Goal: Task Accomplishment & Management: Manage account settings

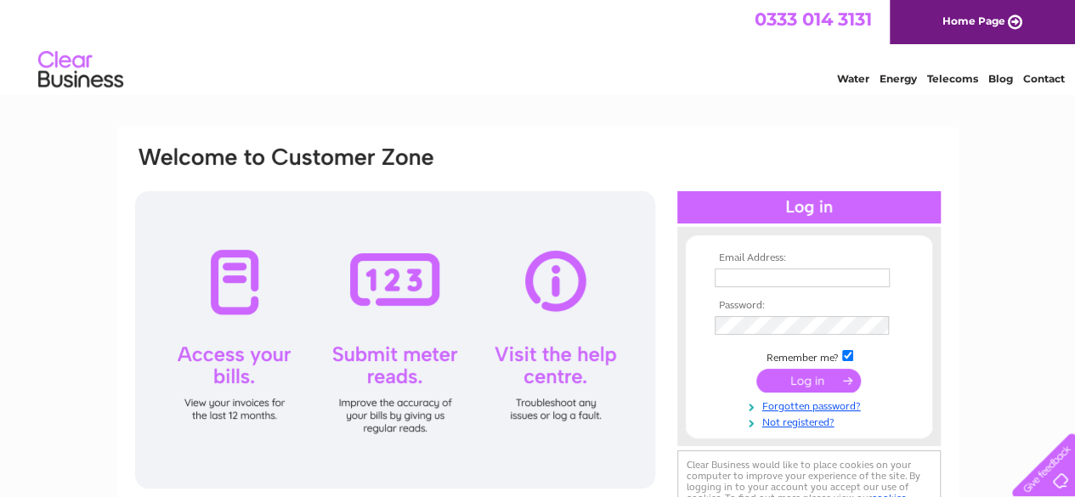
type input "sales@vicareydavidson.com"
click at [801, 385] on input "submit" at bounding box center [808, 381] width 105 height 24
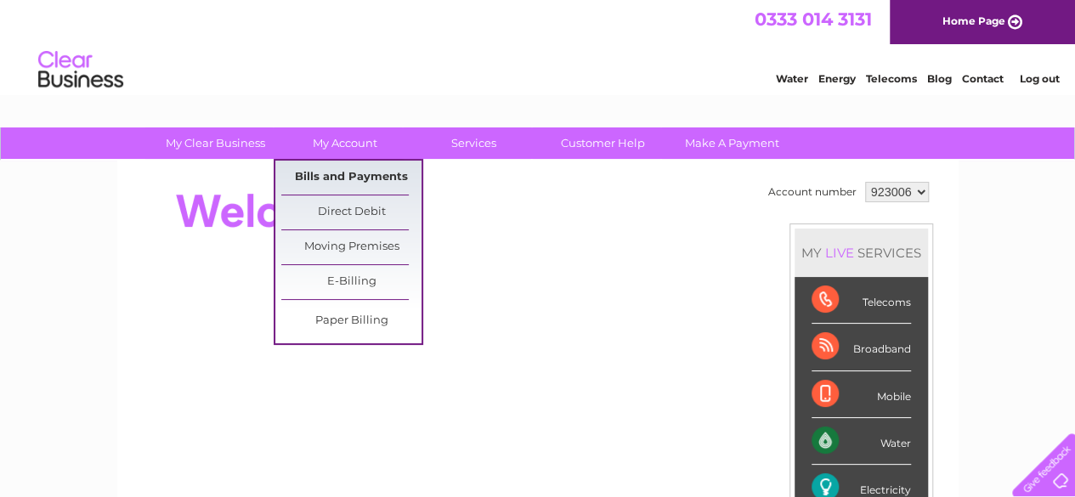
click at [342, 184] on link "Bills and Payments" at bounding box center [351, 178] width 140 height 34
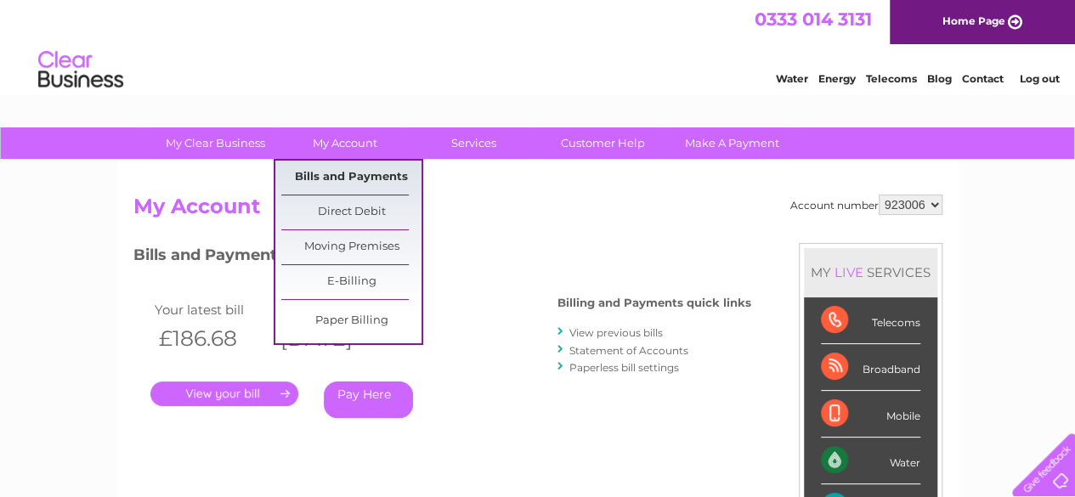
click at [359, 174] on link "Bills and Payments" at bounding box center [351, 178] width 140 height 34
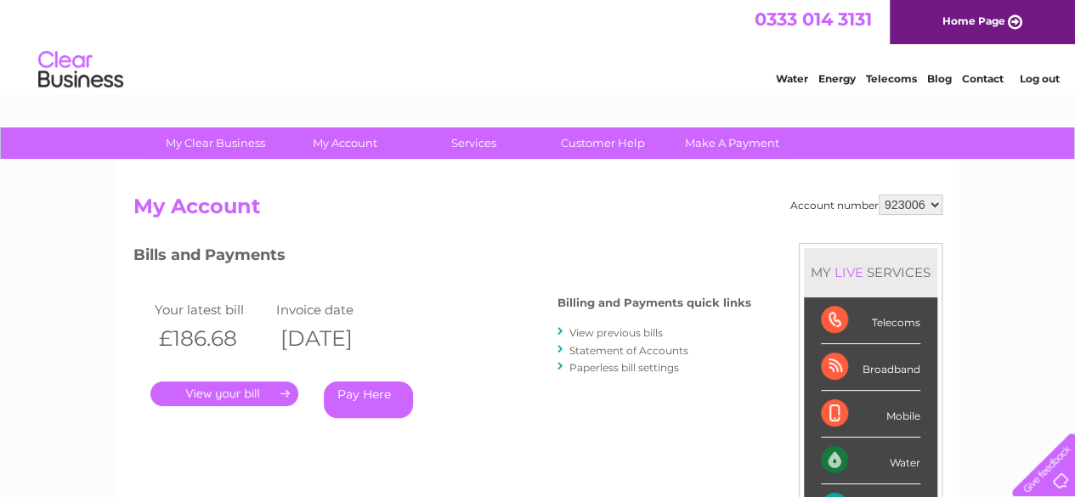
click at [613, 331] on link "View previous bills" at bounding box center [615, 332] width 93 height 13
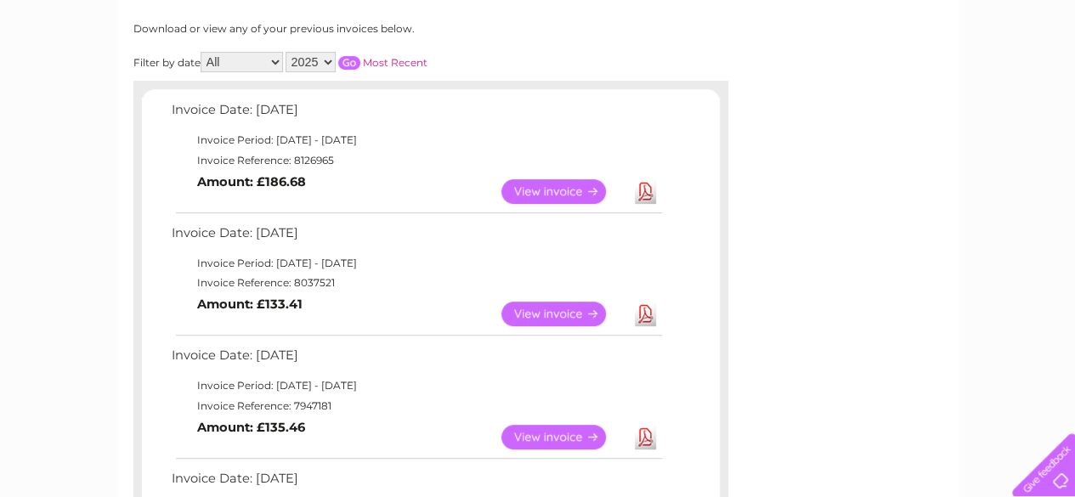
scroll to position [255, 0]
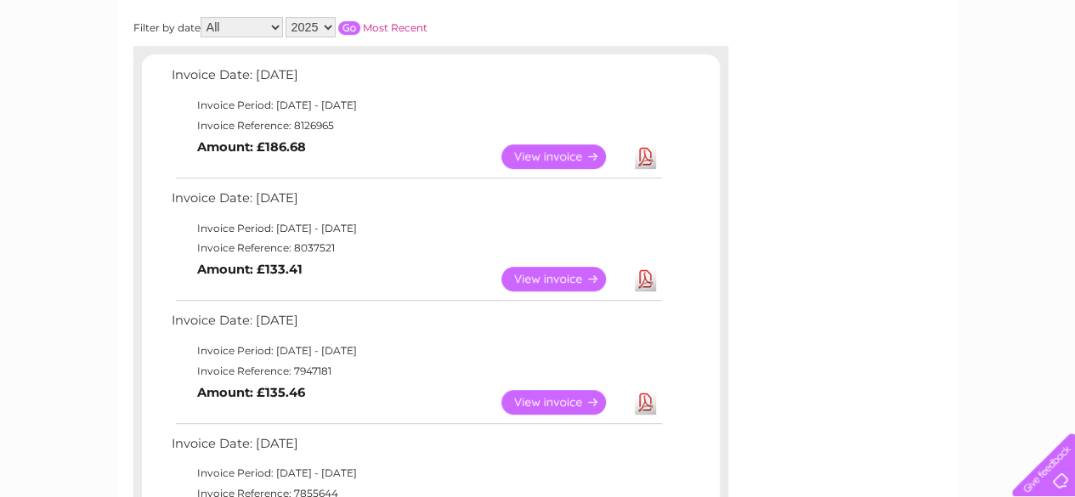
click at [530, 285] on link "View" at bounding box center [563, 279] width 125 height 25
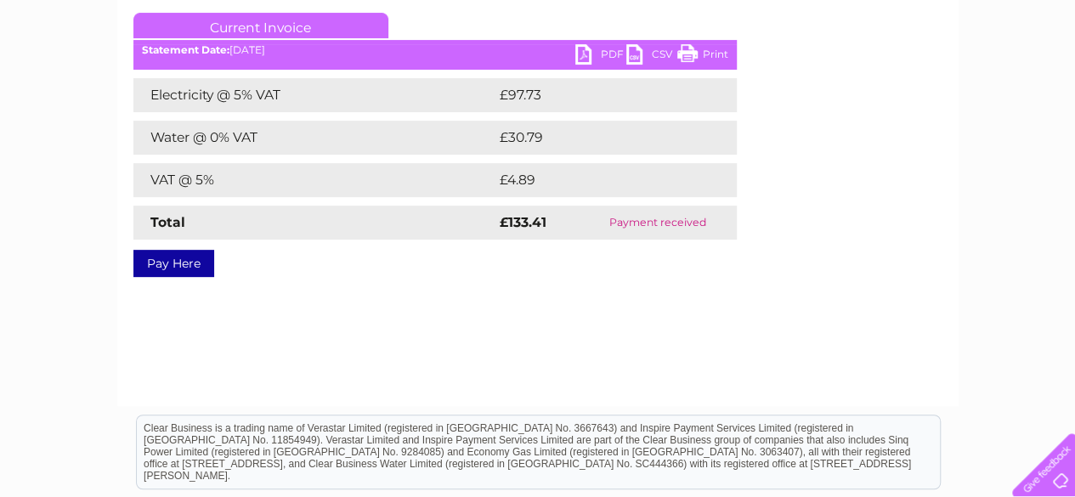
scroll to position [170, 0]
